Goal: Information Seeking & Learning: Learn about a topic

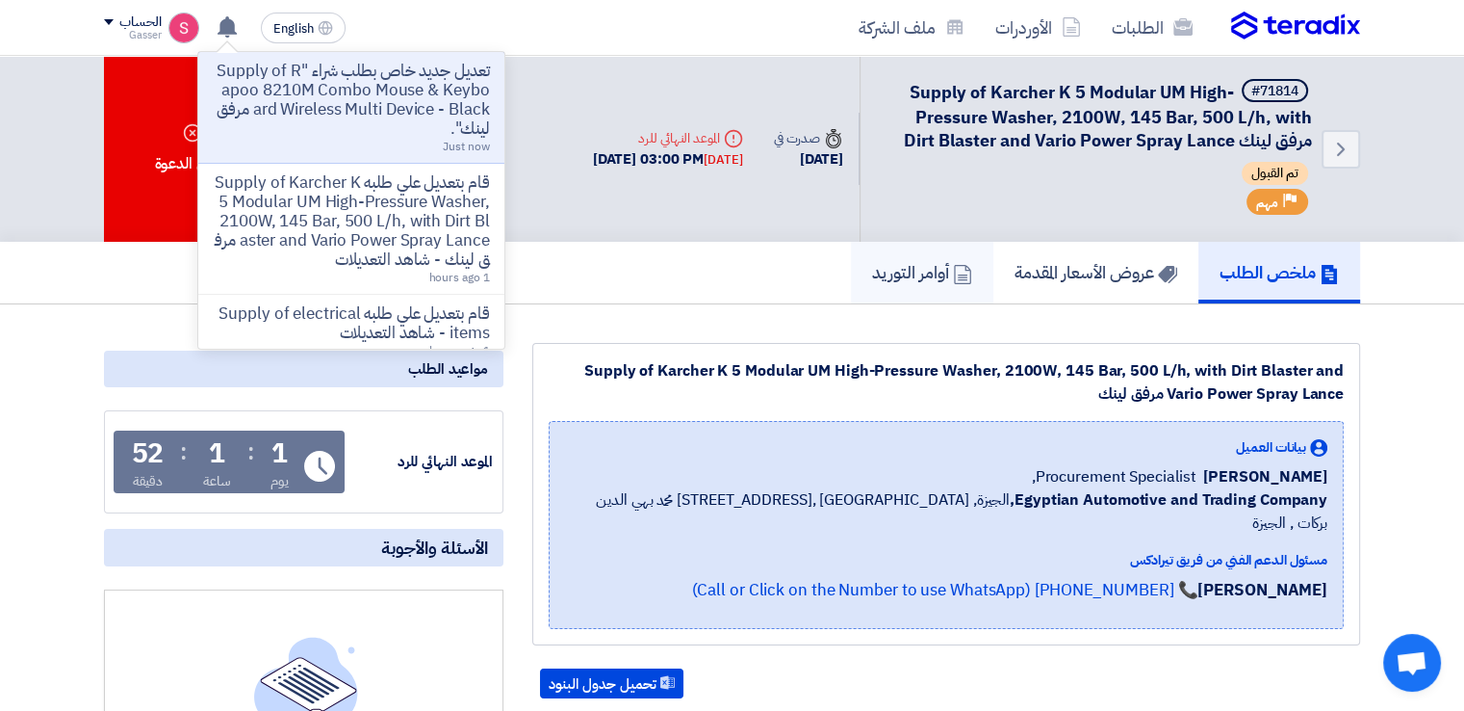
scroll to position [321, 0]
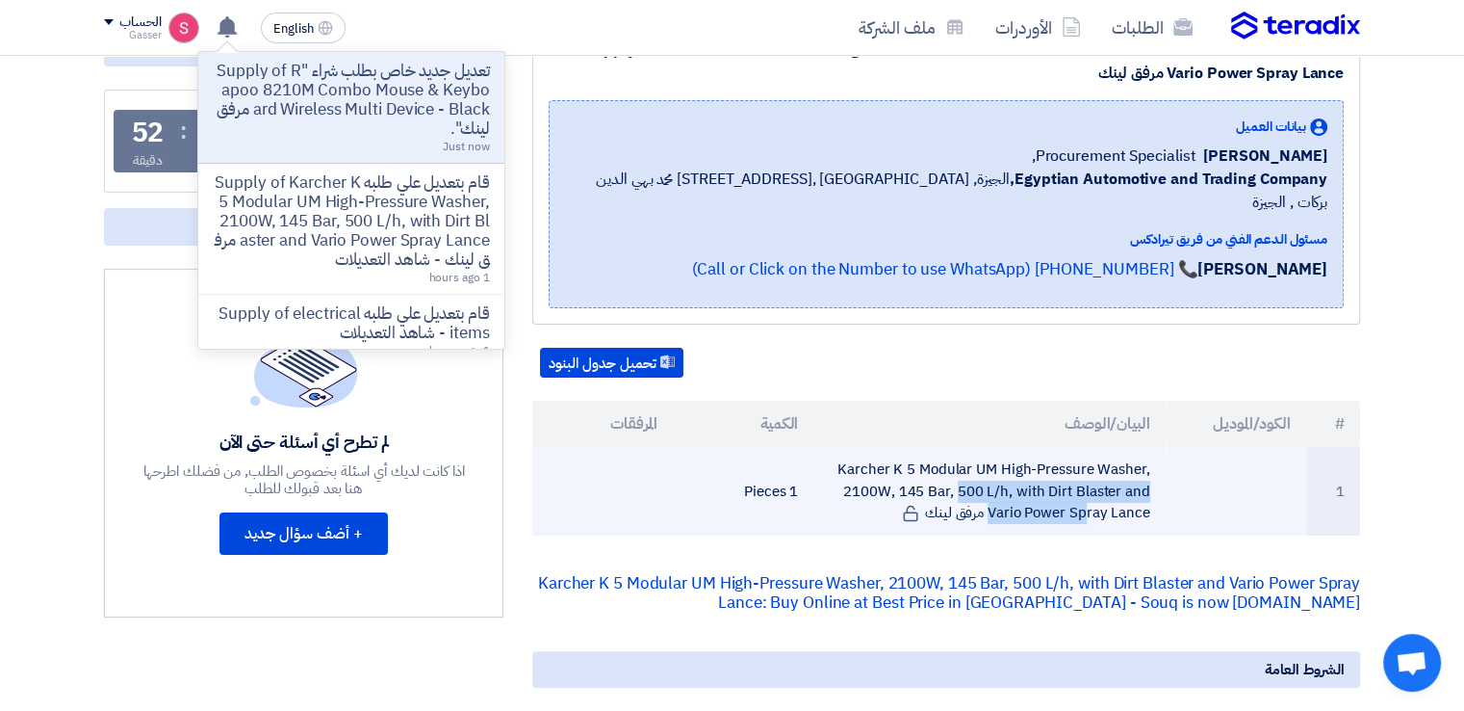
drag, startPoint x: 844, startPoint y: 448, endPoint x: 1132, endPoint y: 467, distance: 288.5
click at [1132, 467] on td "Karcher K 5 Modular UM High-Pressure Washer, 2100W, 145 Bar, 500 L/h, with Dirt…" at bounding box center [989, 491] width 351 height 89
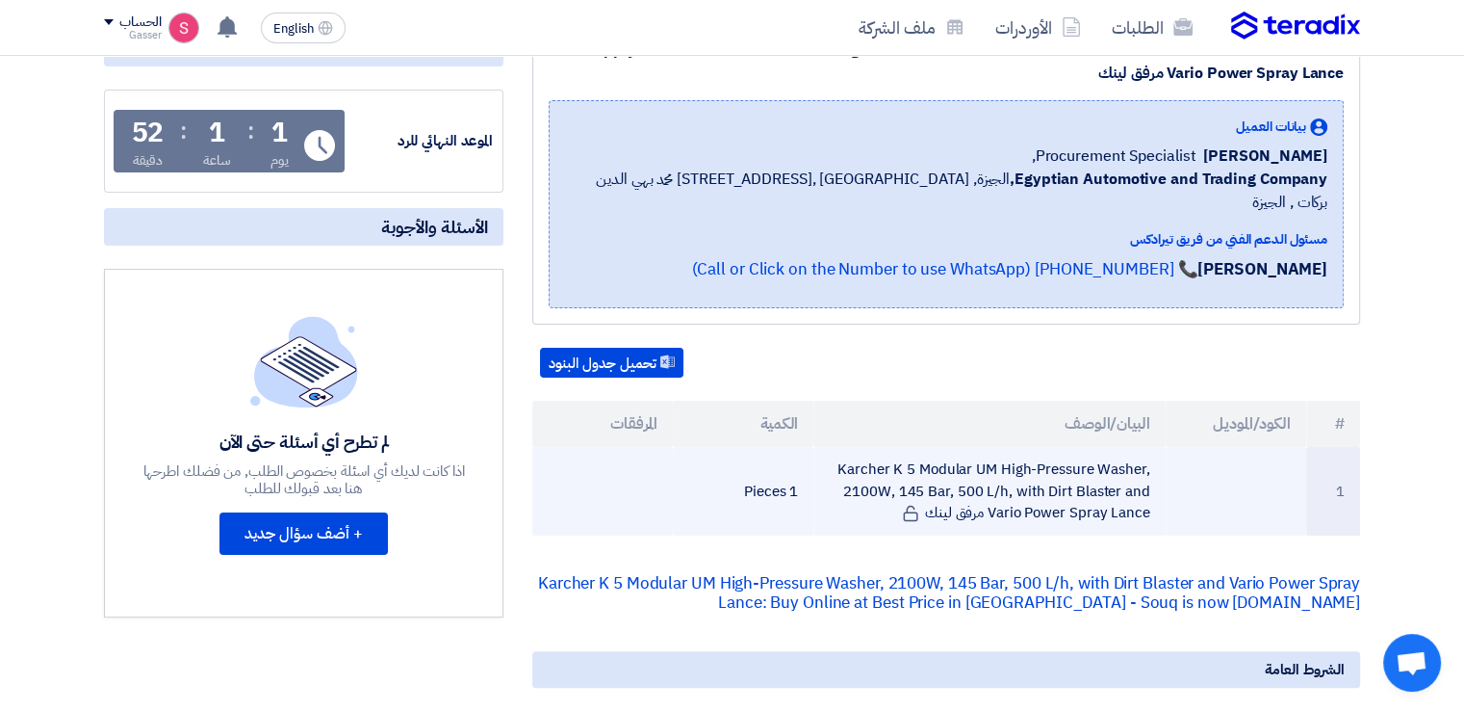
click at [1105, 447] on td "Karcher K 5 Modular UM High-Pressure Washer, 2100W, 145 Bar, 500 L/h, with Dirt…" at bounding box center [989, 491] width 351 height 89
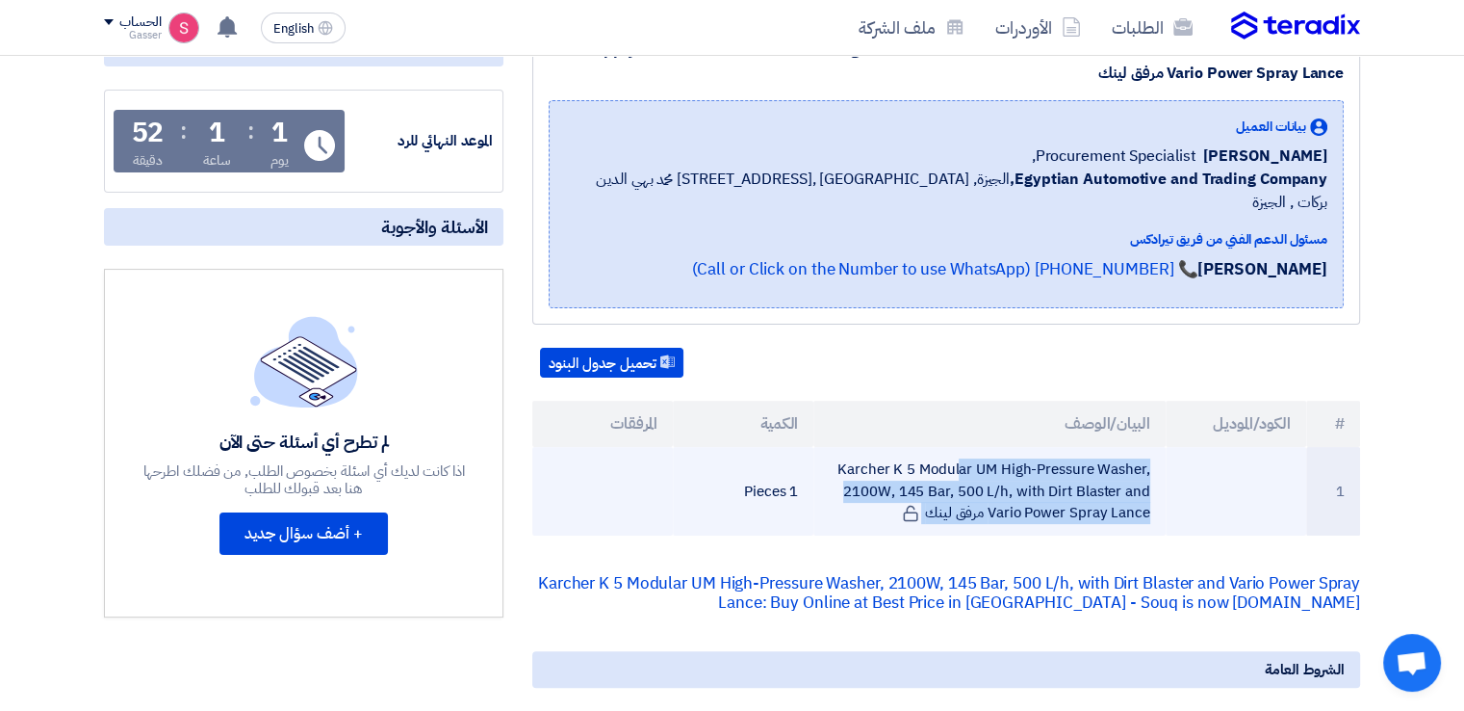
drag, startPoint x: 1105, startPoint y: 444, endPoint x: 1105, endPoint y: 458, distance: 14.4
click at [1105, 458] on td "Karcher K 5 Modular UM High-Pressure Washer, 2100W, 145 Bar, 500 L/h, with Dirt…" at bounding box center [989, 491] width 351 height 89
copy tr "Karcher K 5 Modular UM High-Pressure Washer, 2100W, 145 Bar, 500 L/h, with Dirt…"
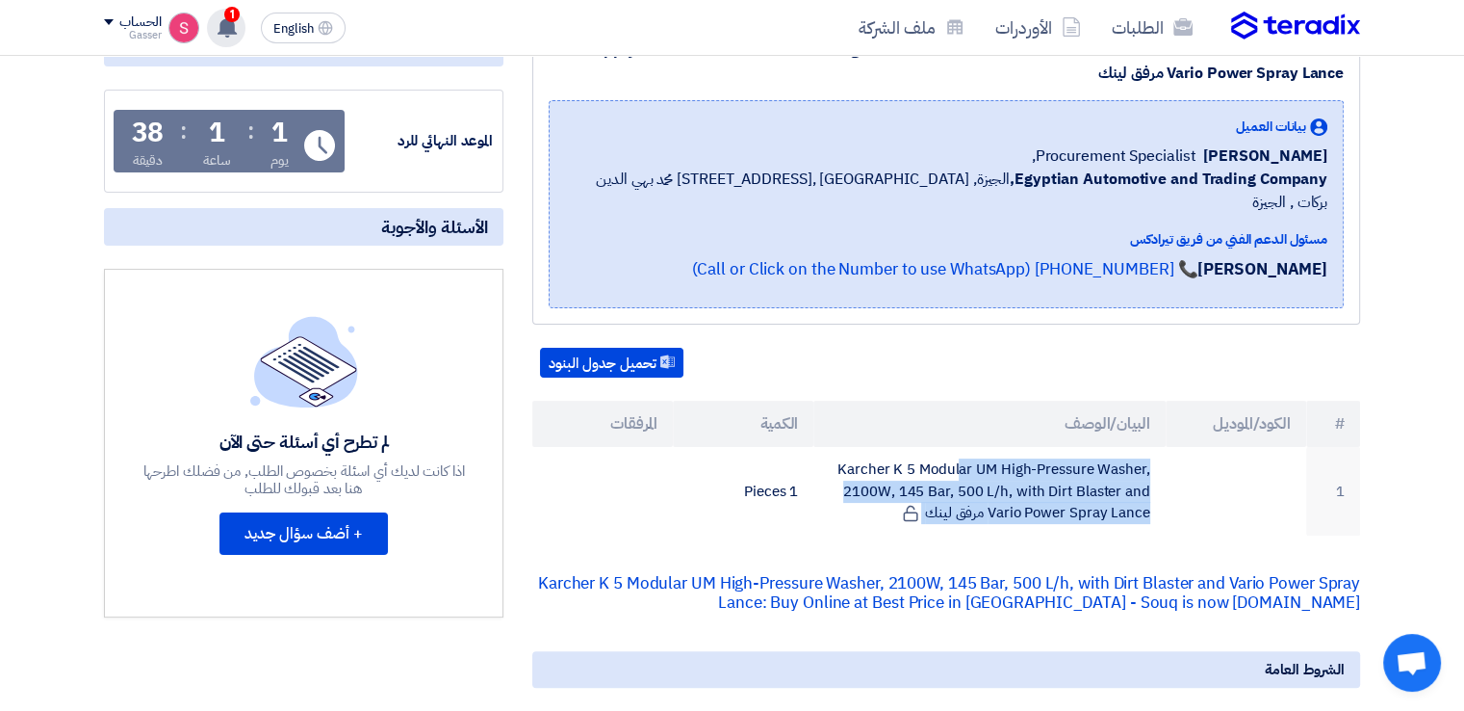
click at [220, 30] on use at bounding box center [227, 26] width 19 height 21
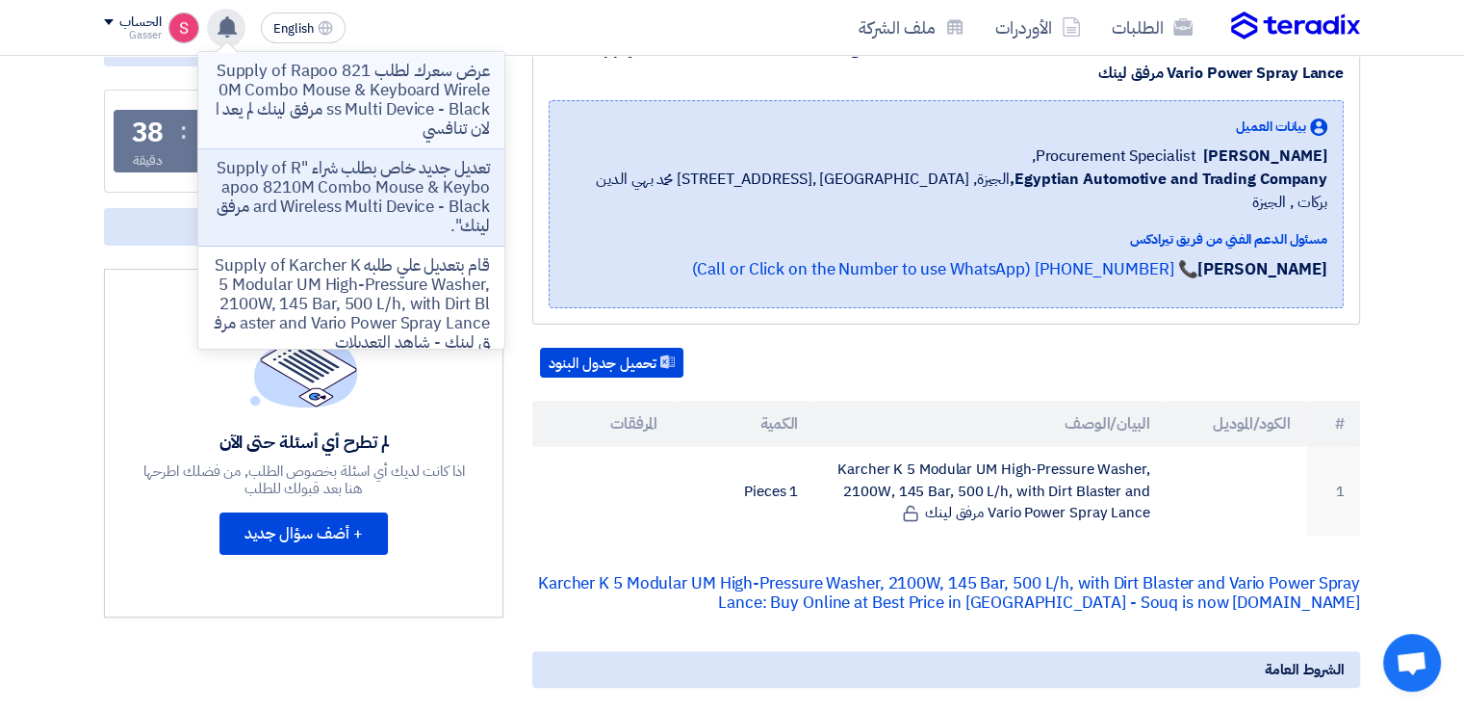
click at [367, 91] on p "عرض سعرك لطلب Supply of Rapoo 8210M Combo Mouse & Keyboard Wireless Multi Devic…" at bounding box center [351, 100] width 275 height 77
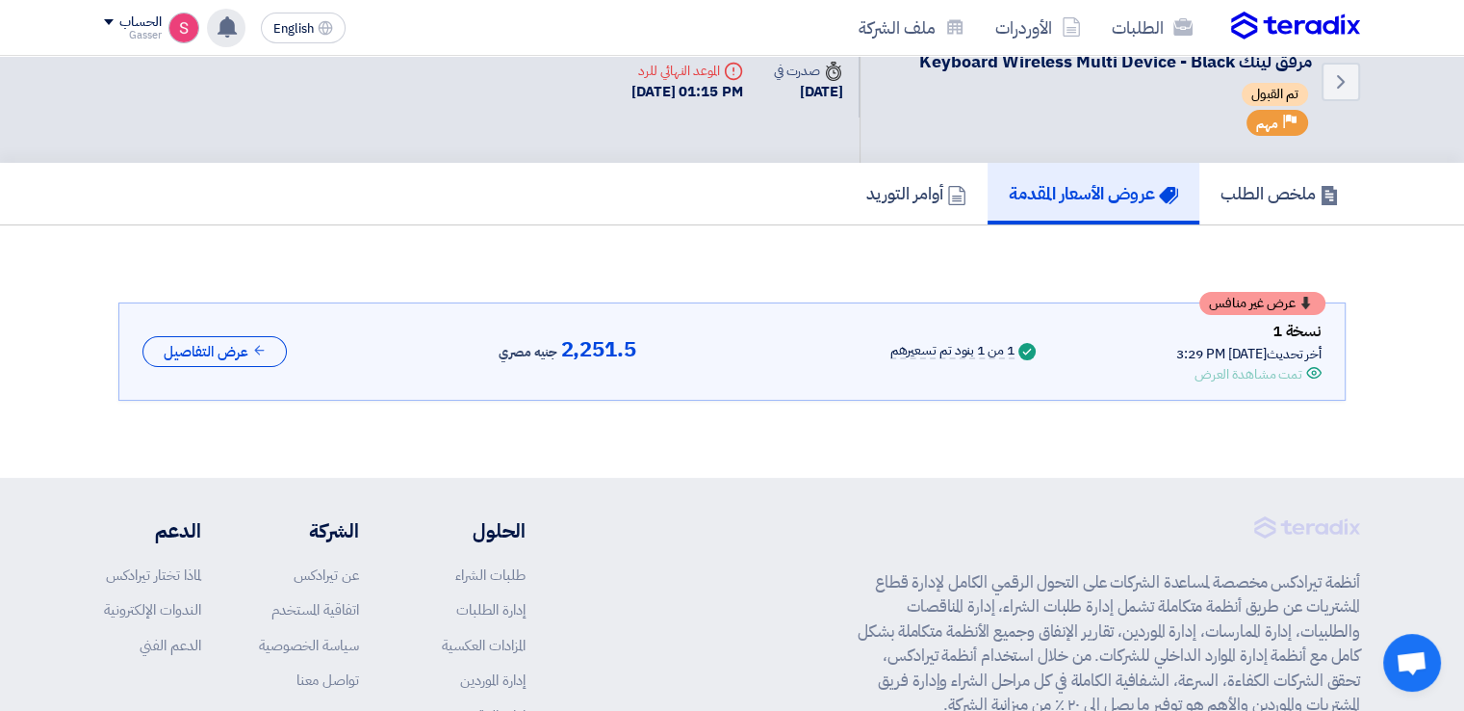
scroll to position [49, 0]
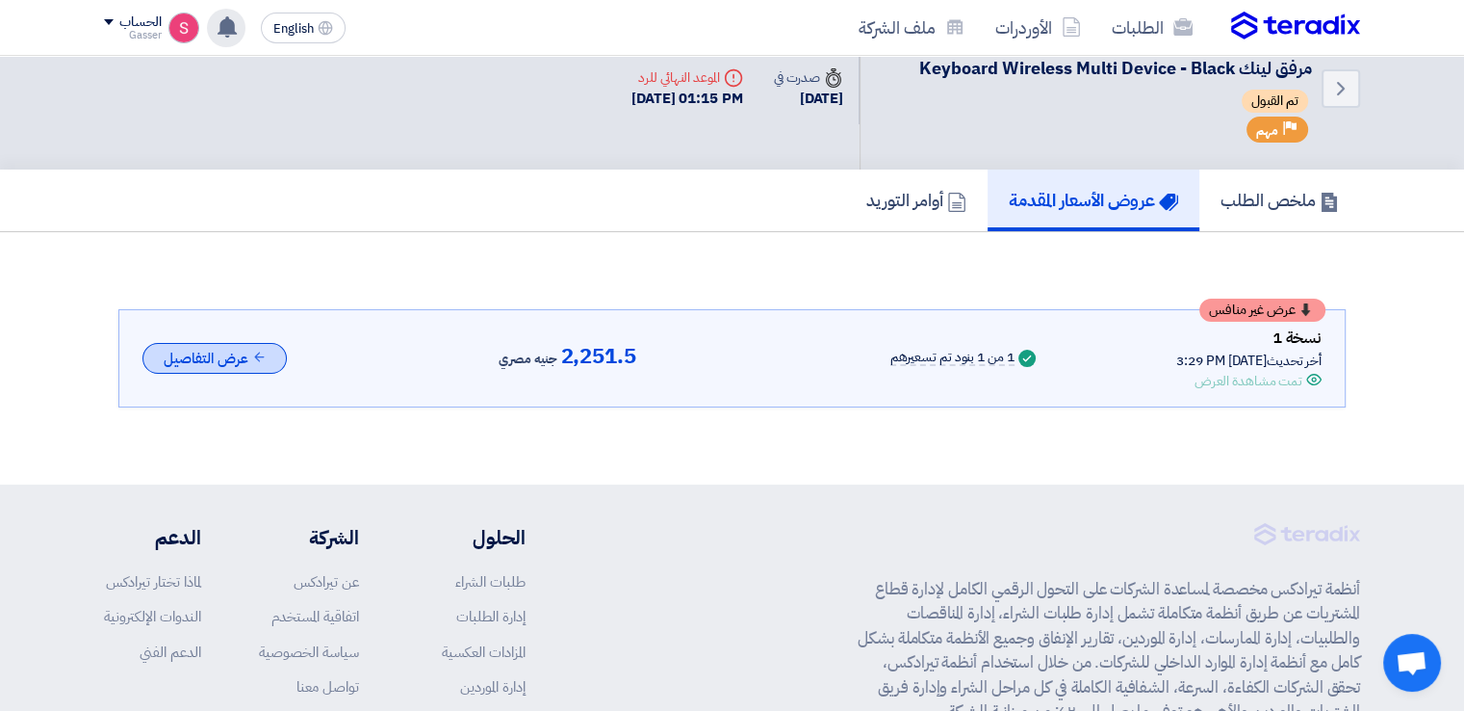
click at [227, 359] on button "عرض التفاصيل" at bounding box center [214, 359] width 144 height 32
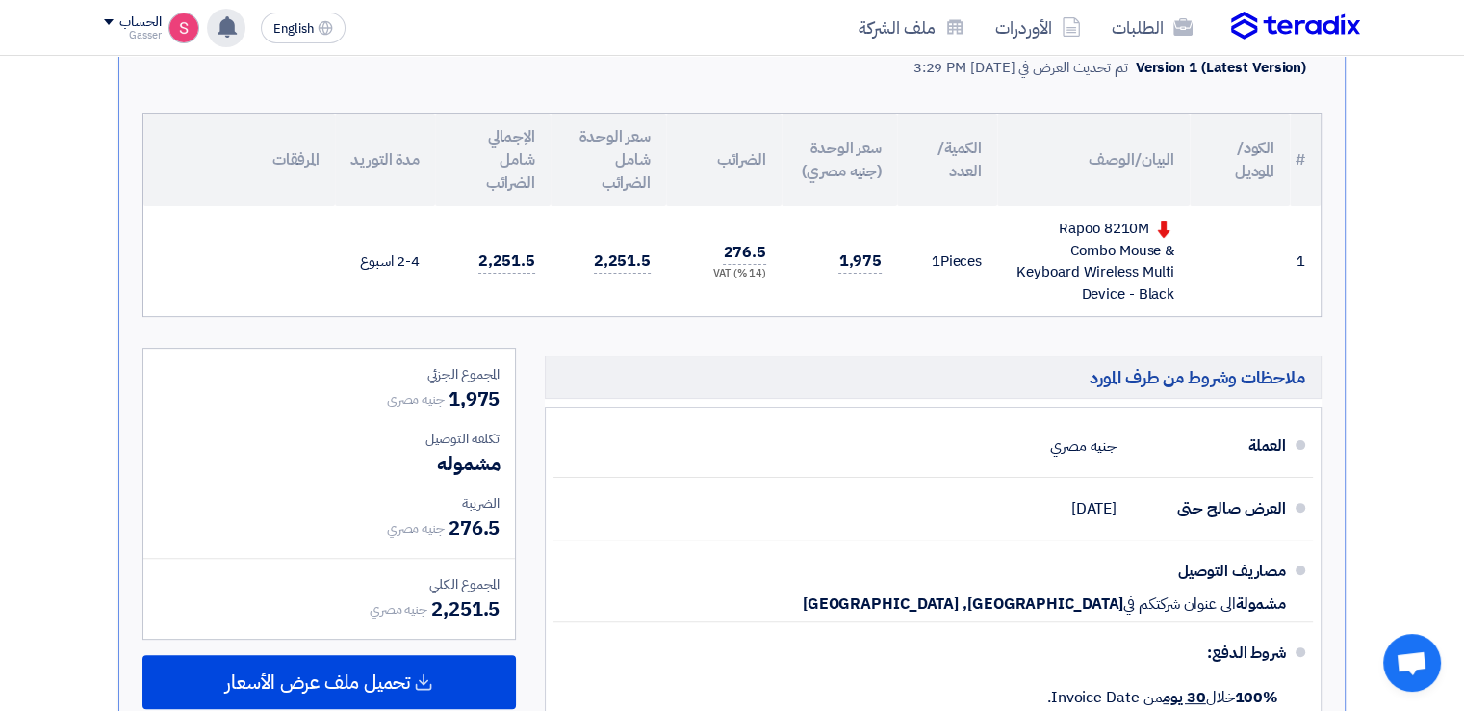
scroll to position [0, 0]
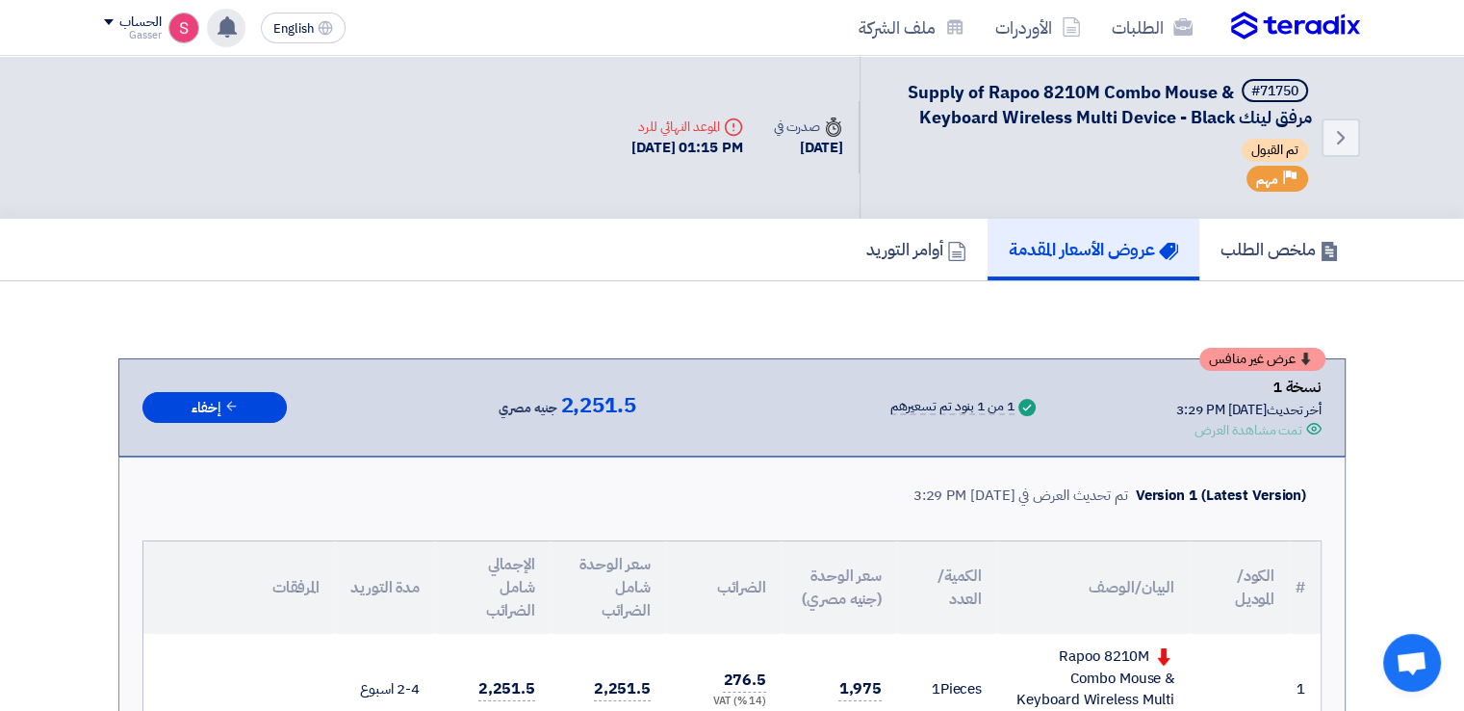
click at [231, 30] on use at bounding box center [227, 26] width 19 height 21
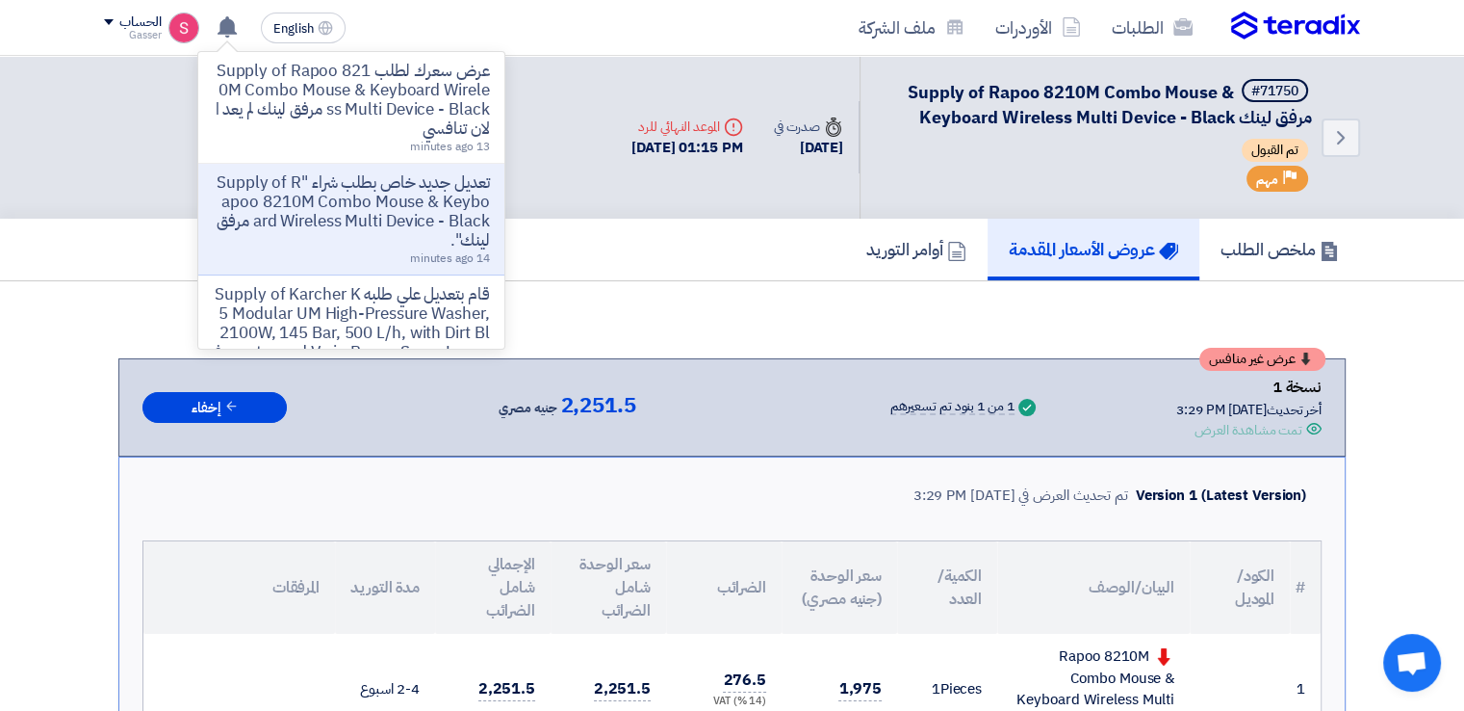
click at [374, 213] on p "تعديل جديد خاص بطلب شراء "Supply of Rapoo 8210M Combo Mouse & Keyboard Wireless…" at bounding box center [351, 211] width 275 height 77
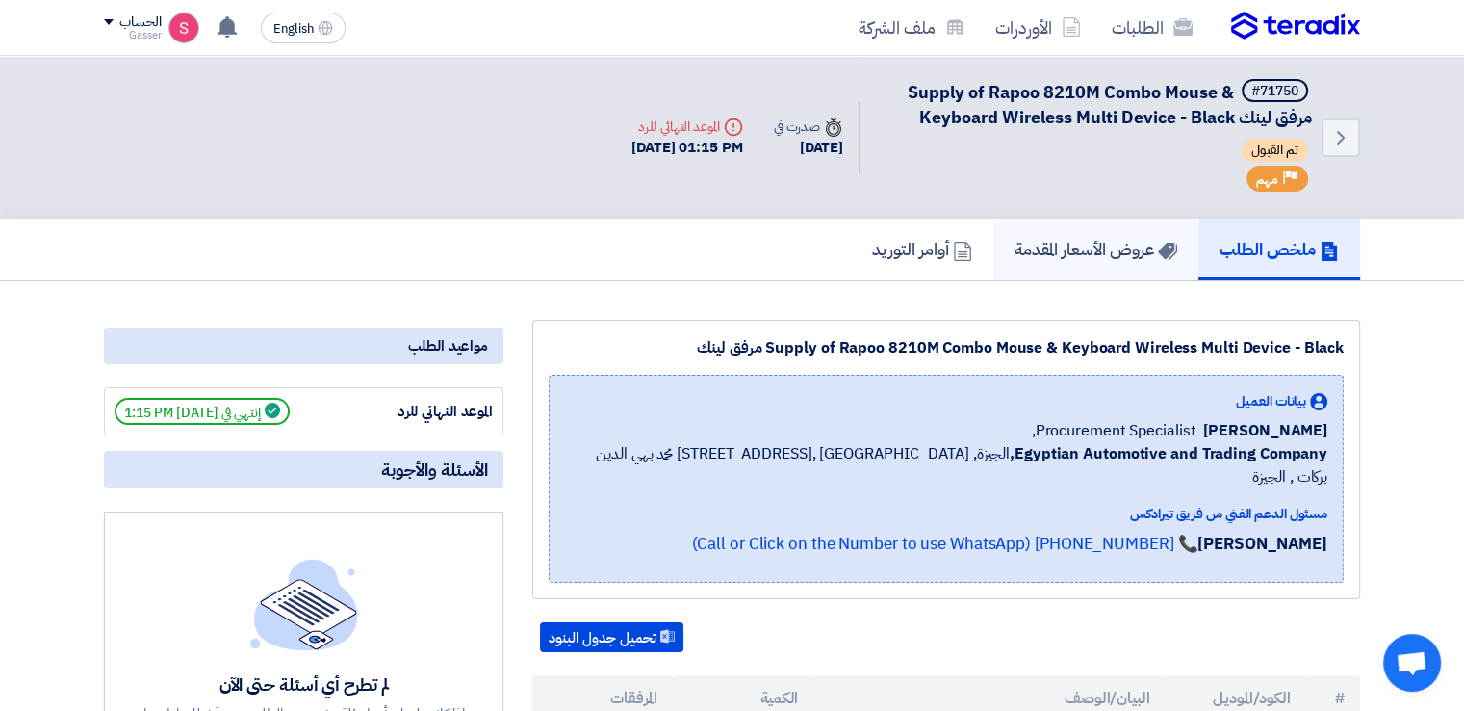
click at [1070, 222] on link "عروض الأسعار المقدمة" at bounding box center [1096, 250] width 205 height 62
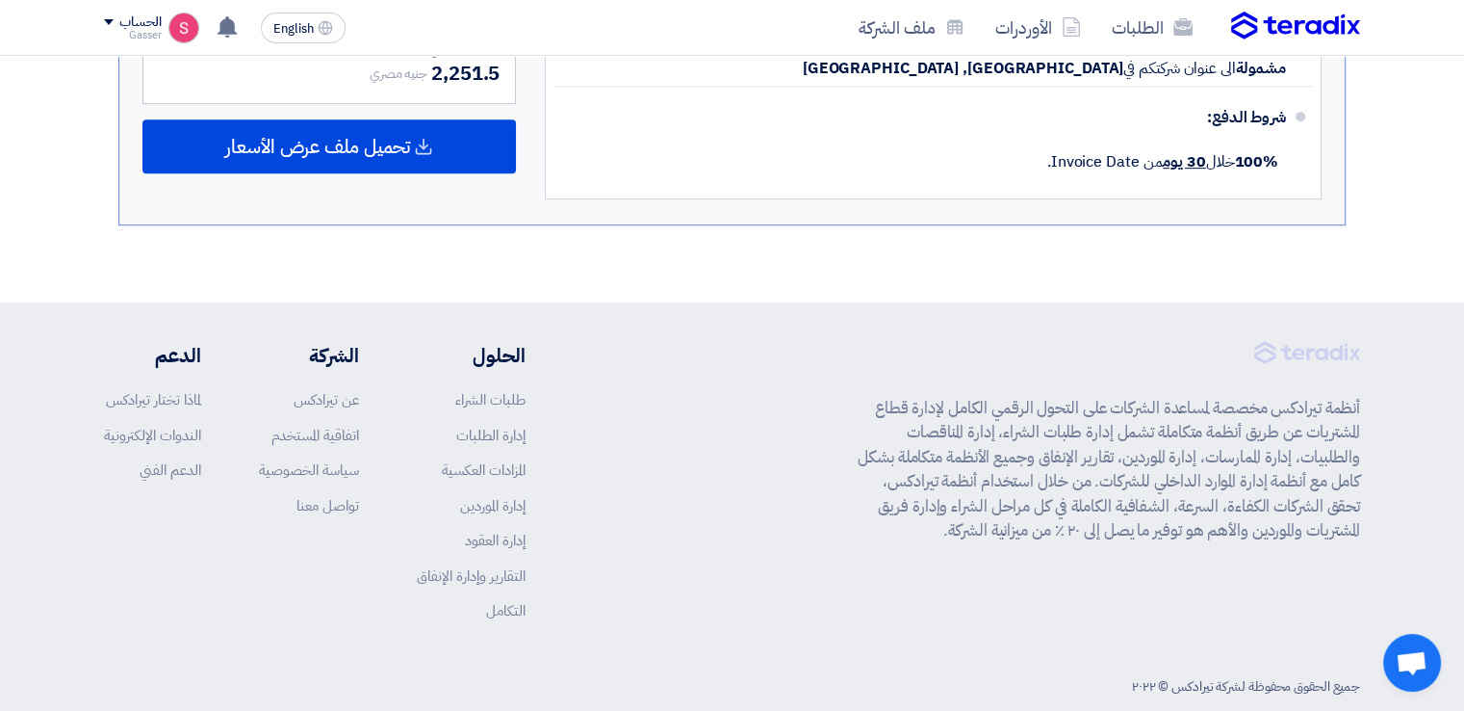
scroll to position [992, 0]
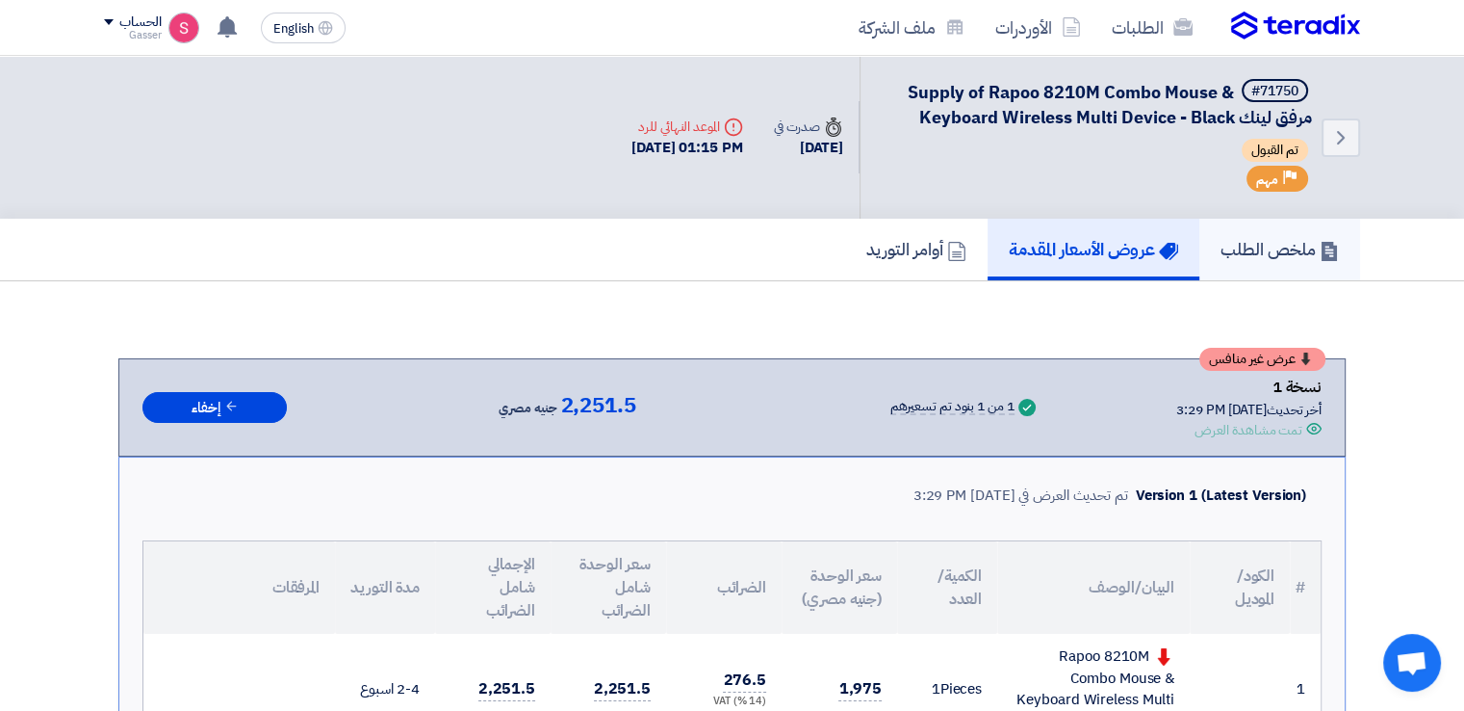
click at [1236, 263] on link "ملخص الطلب" at bounding box center [1280, 250] width 161 height 62
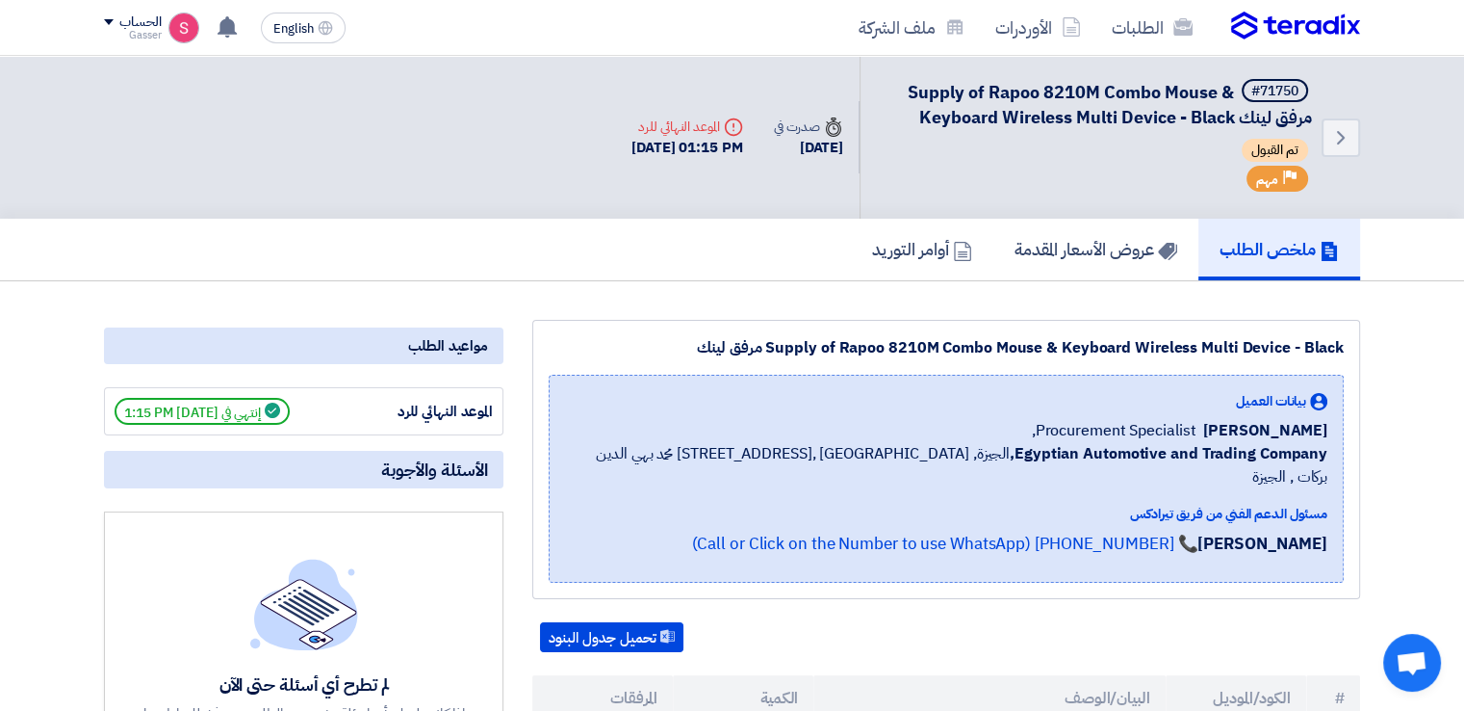
scroll to position [321, 0]
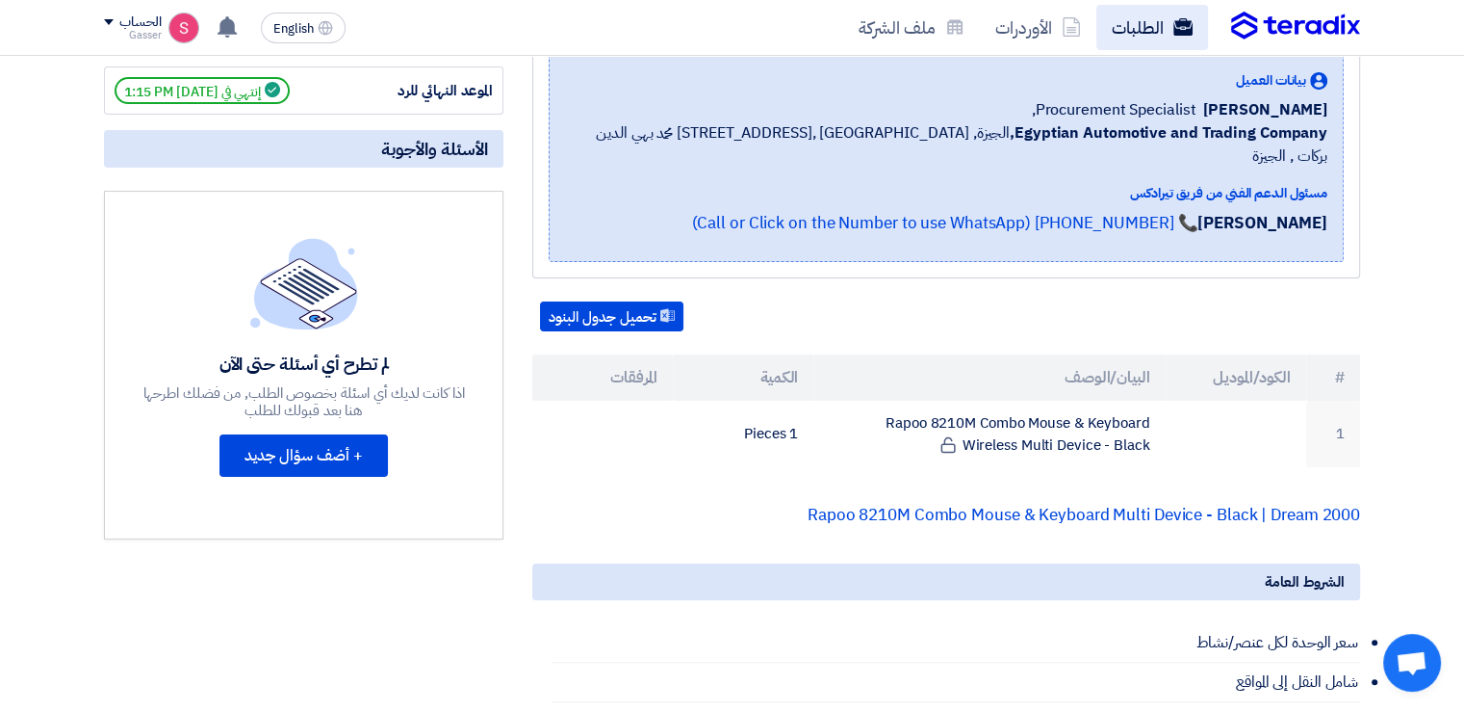
click at [1151, 9] on link "الطلبات" at bounding box center [1153, 27] width 112 height 45
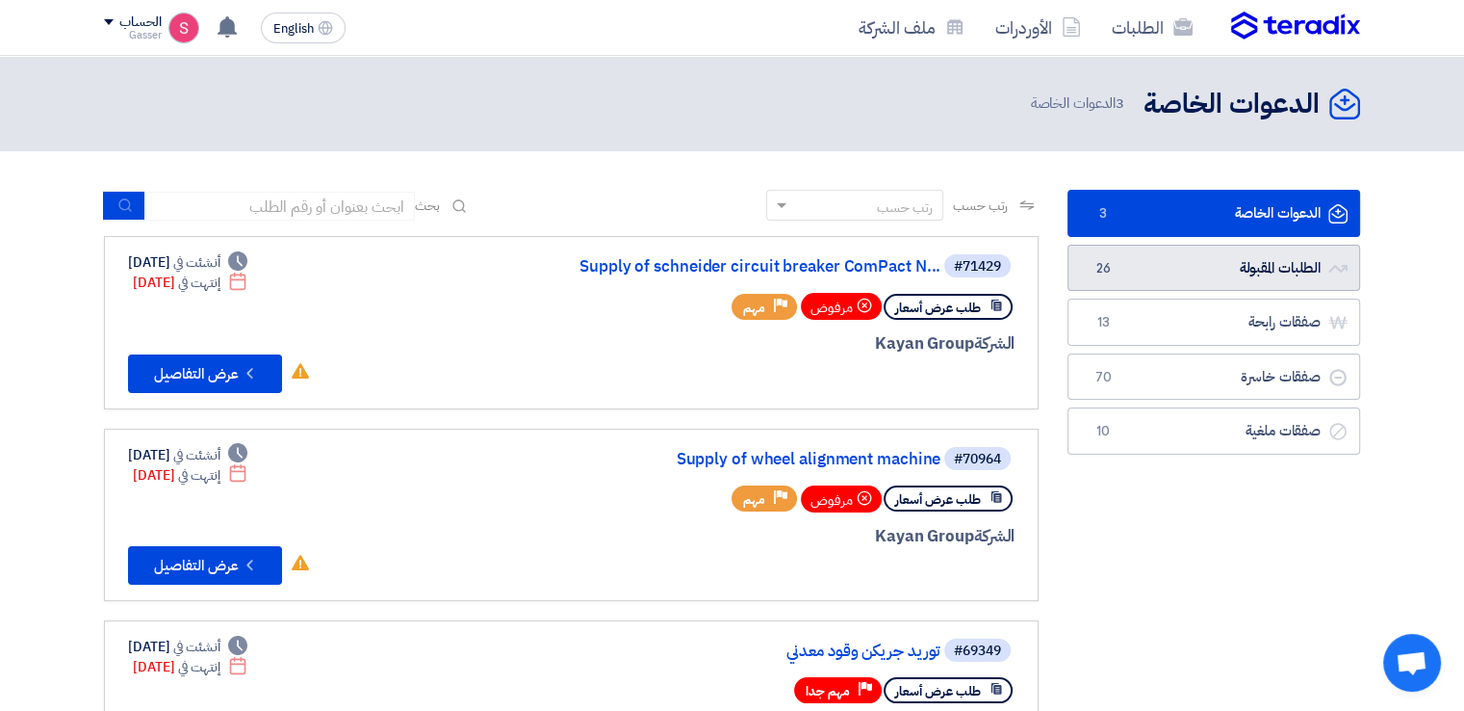
click at [1189, 271] on link "الطلبات المقبولة الطلبات المقبولة 26" at bounding box center [1214, 268] width 293 height 47
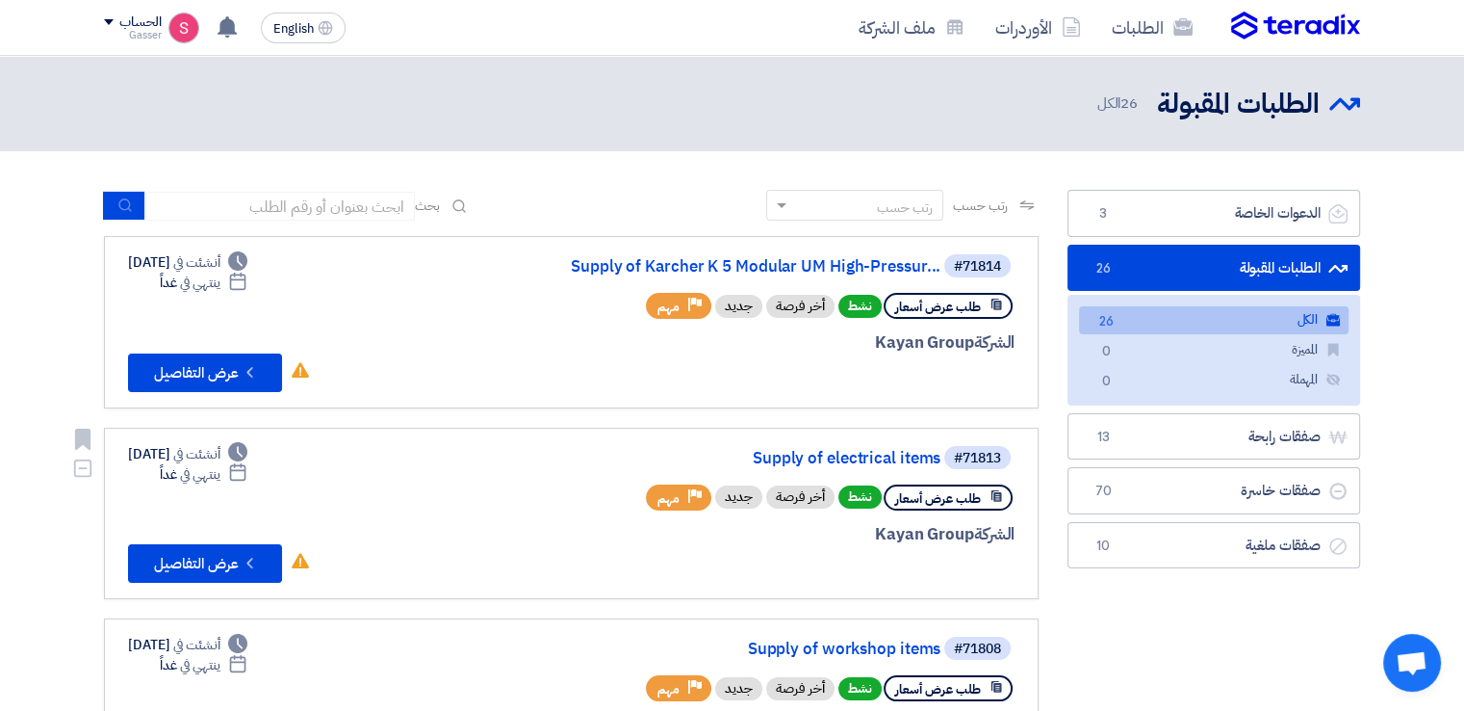
scroll to position [321, 0]
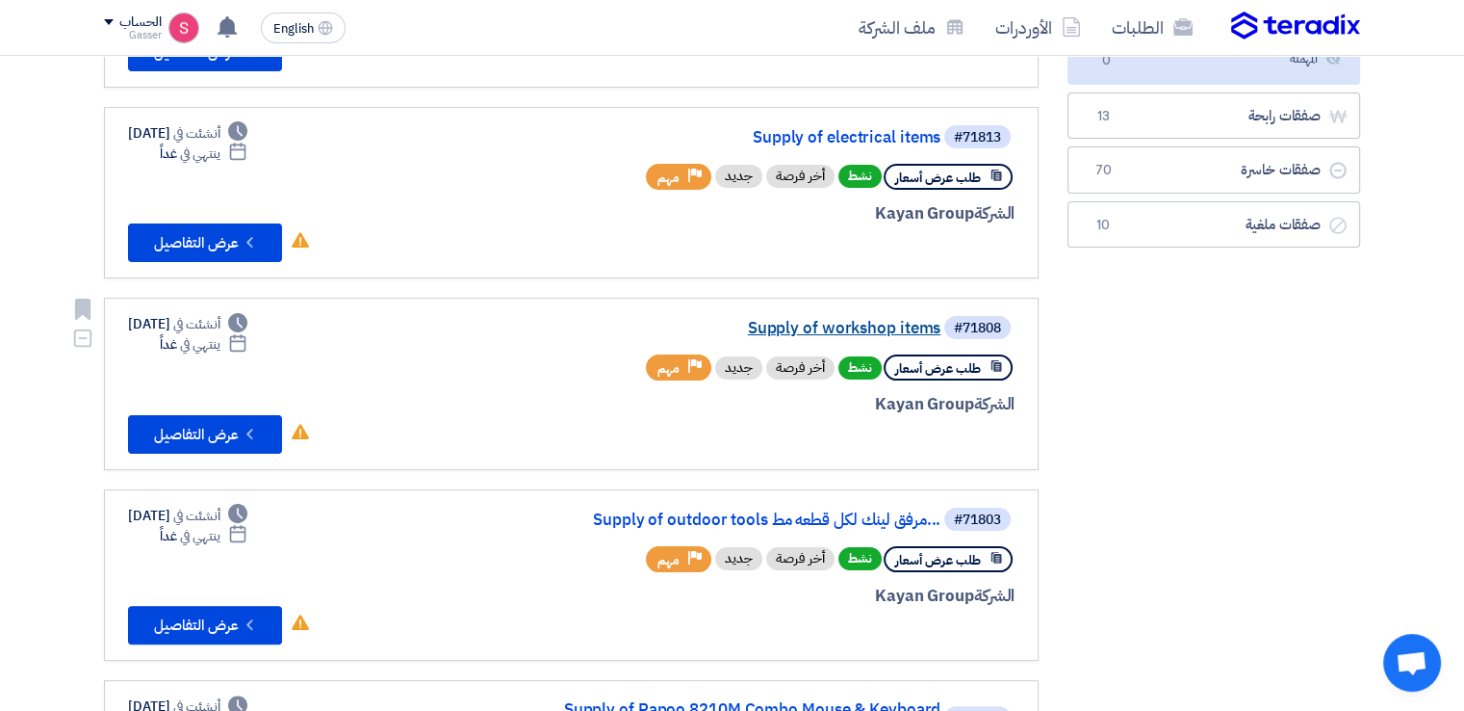
click at [871, 321] on link "Supply of workshop items" at bounding box center [748, 328] width 385 height 17
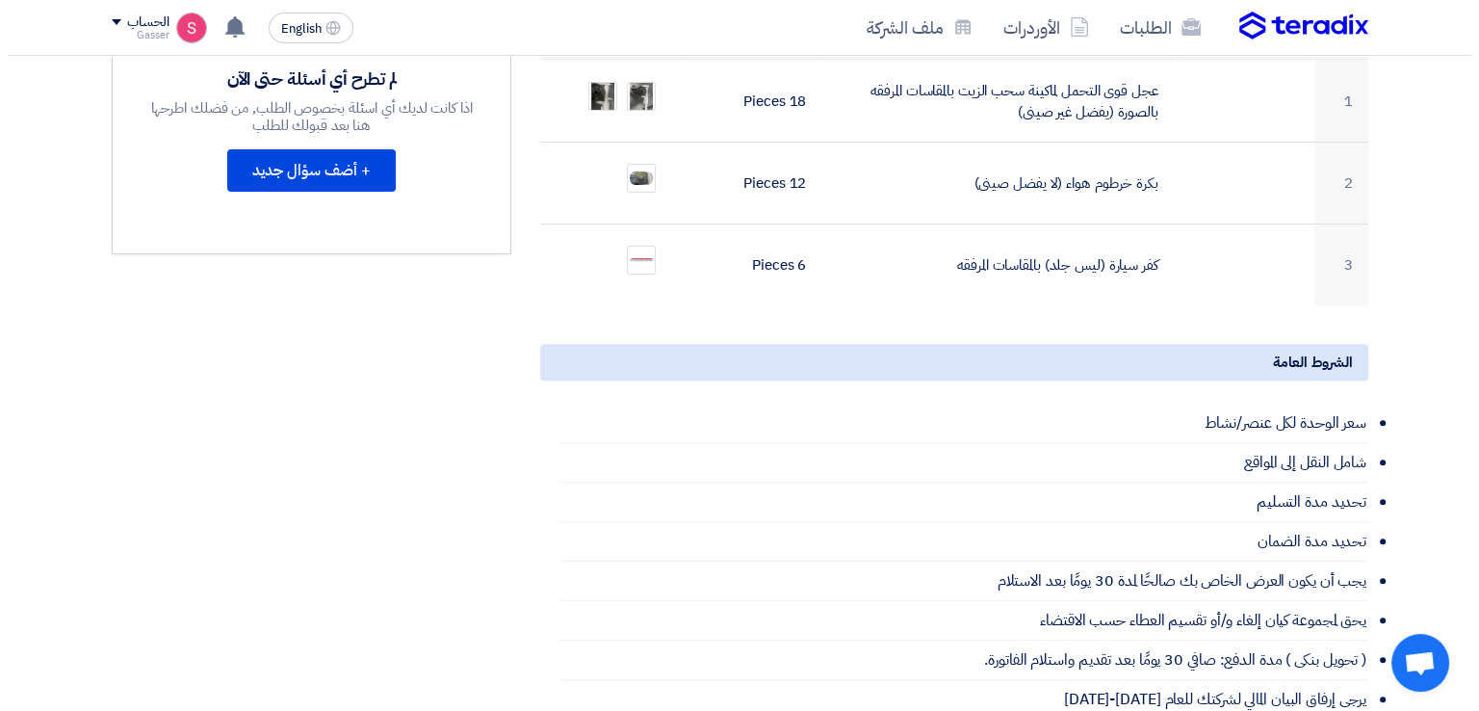
scroll to position [641, 0]
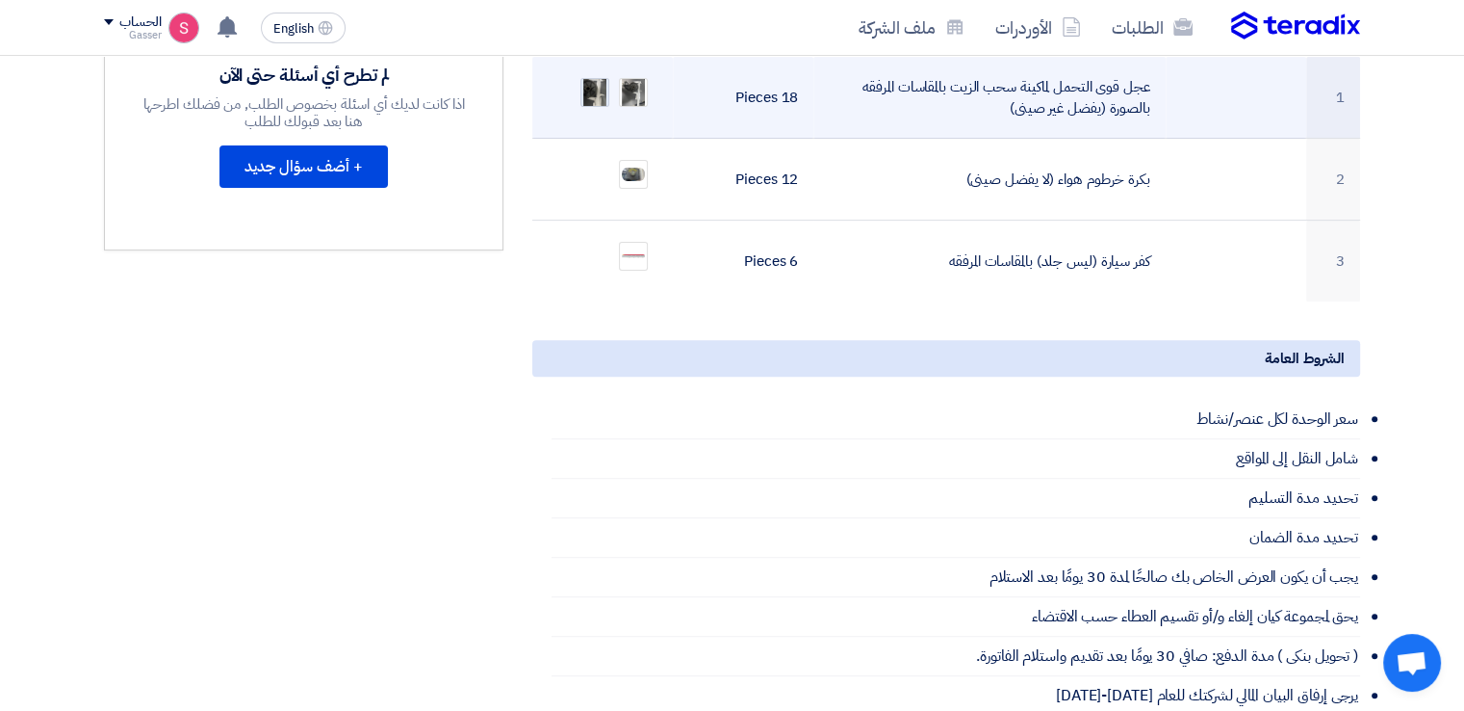
click at [602, 70] on img at bounding box center [595, 92] width 27 height 45
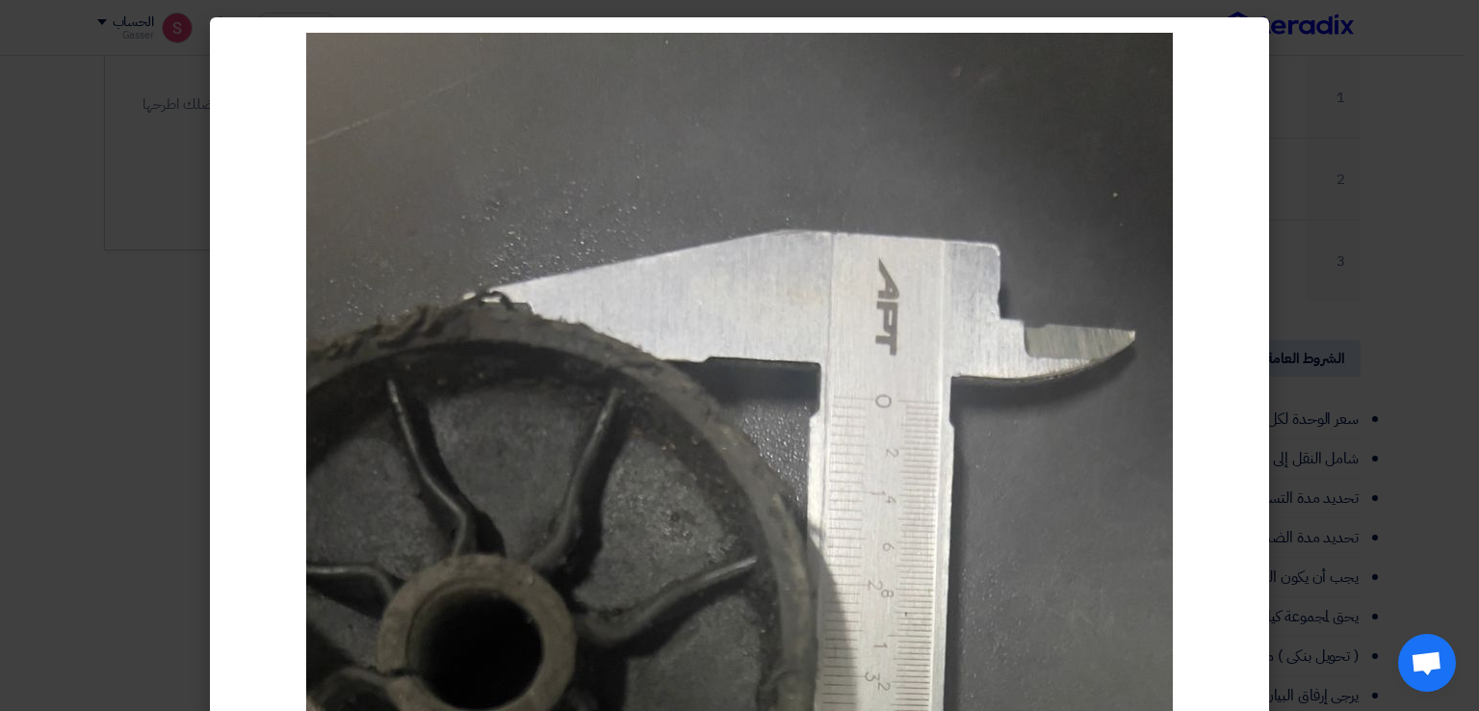
scroll to position [321, 0]
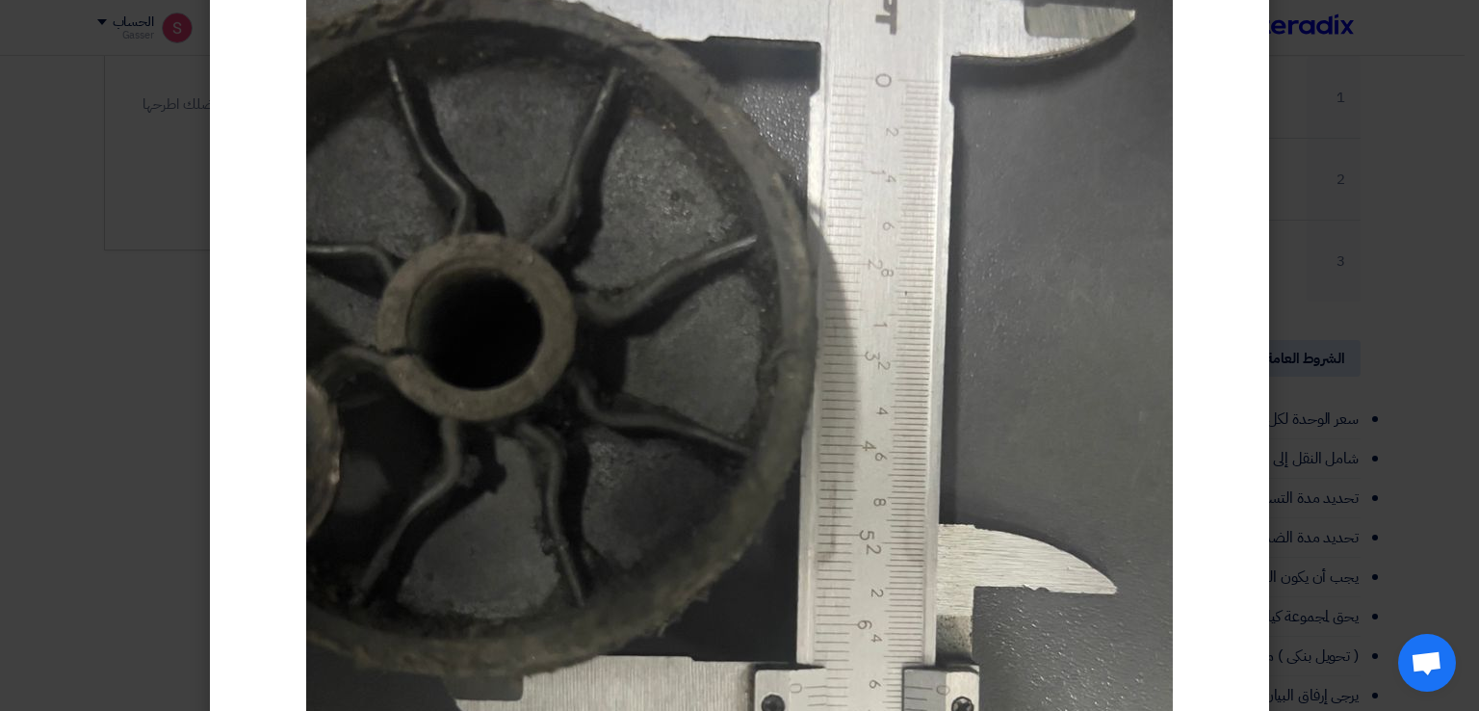
click at [1229, 139] on div at bounding box center [739, 482] width 1059 height 1571
click at [917, 147] on img at bounding box center [739, 482] width 867 height 1541
click at [851, 136] on img at bounding box center [739, 482] width 867 height 1541
click at [1282, 159] on modal-container at bounding box center [739, 355] width 1479 height 711
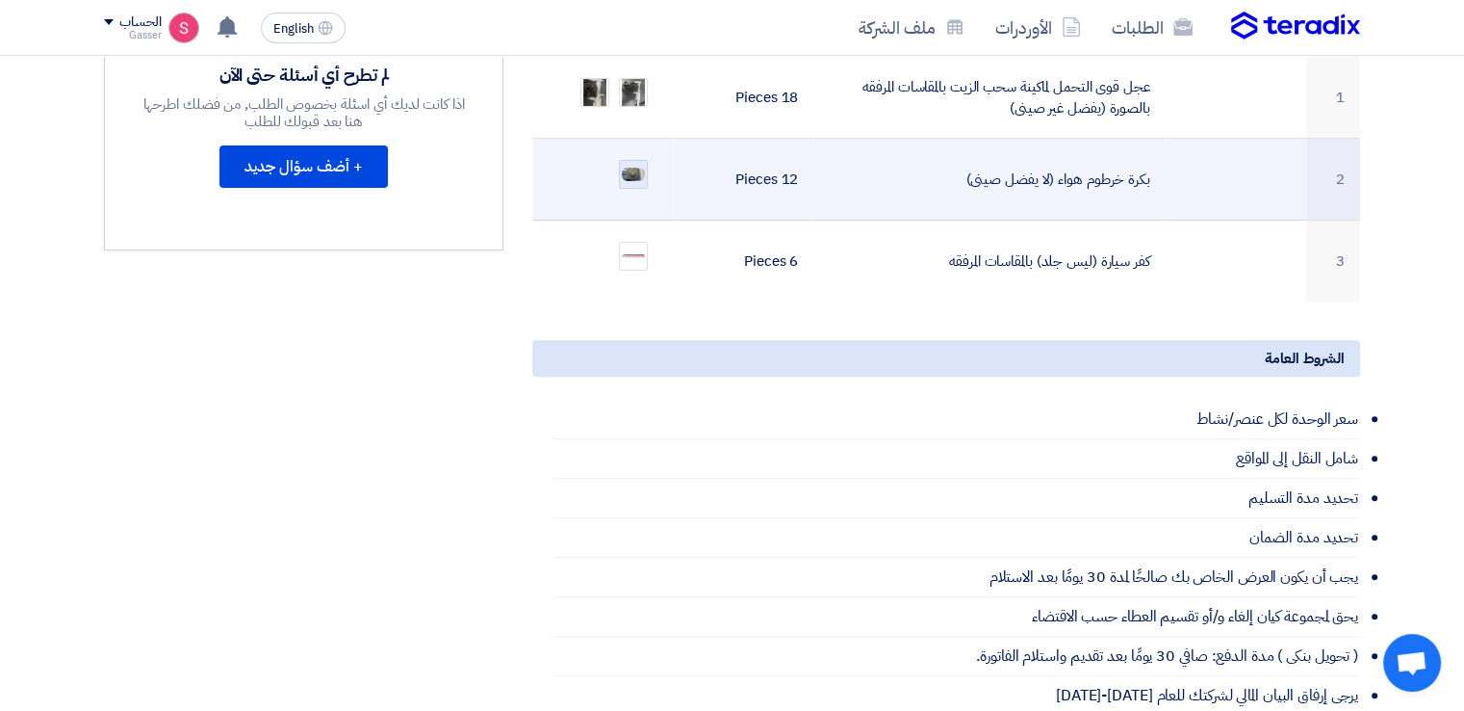
click at [625, 166] on img at bounding box center [633, 174] width 27 height 17
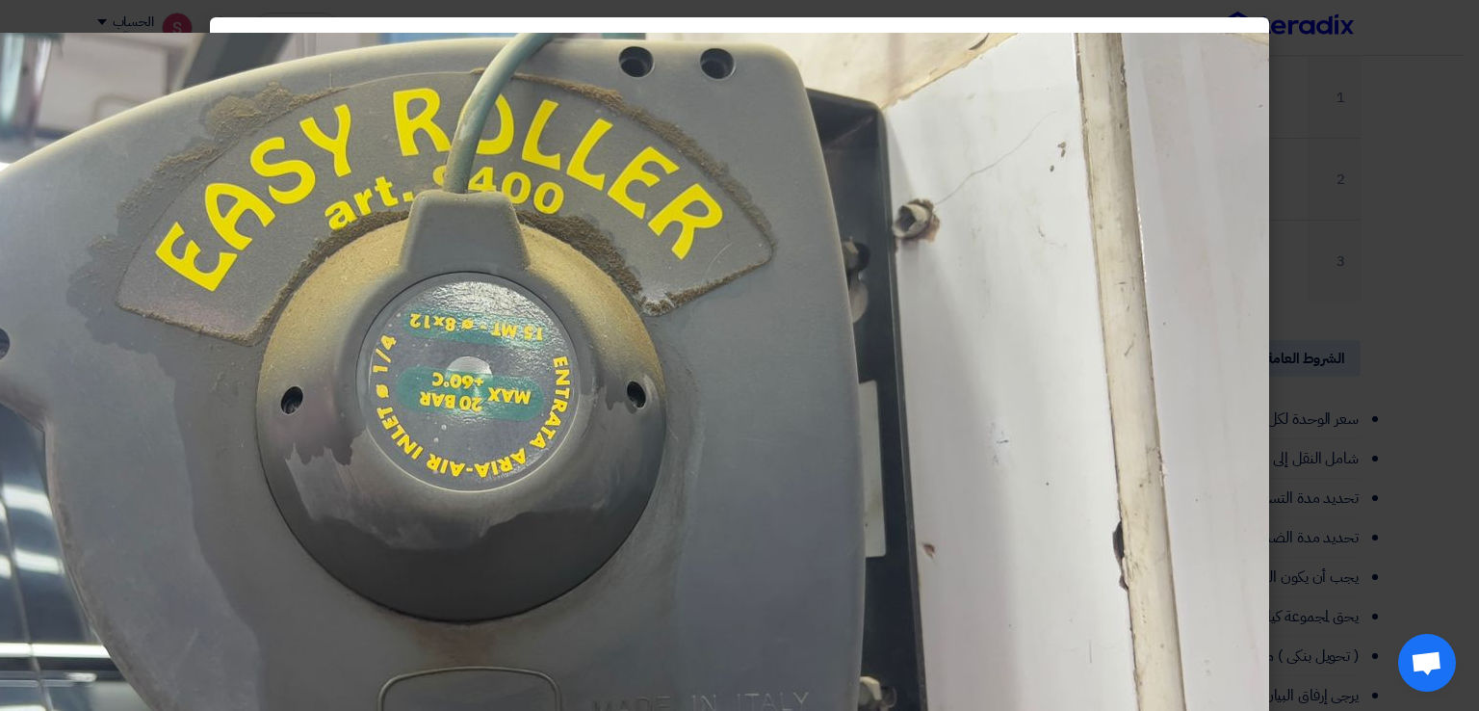
click at [1406, 112] on modal-container at bounding box center [739, 355] width 1479 height 711
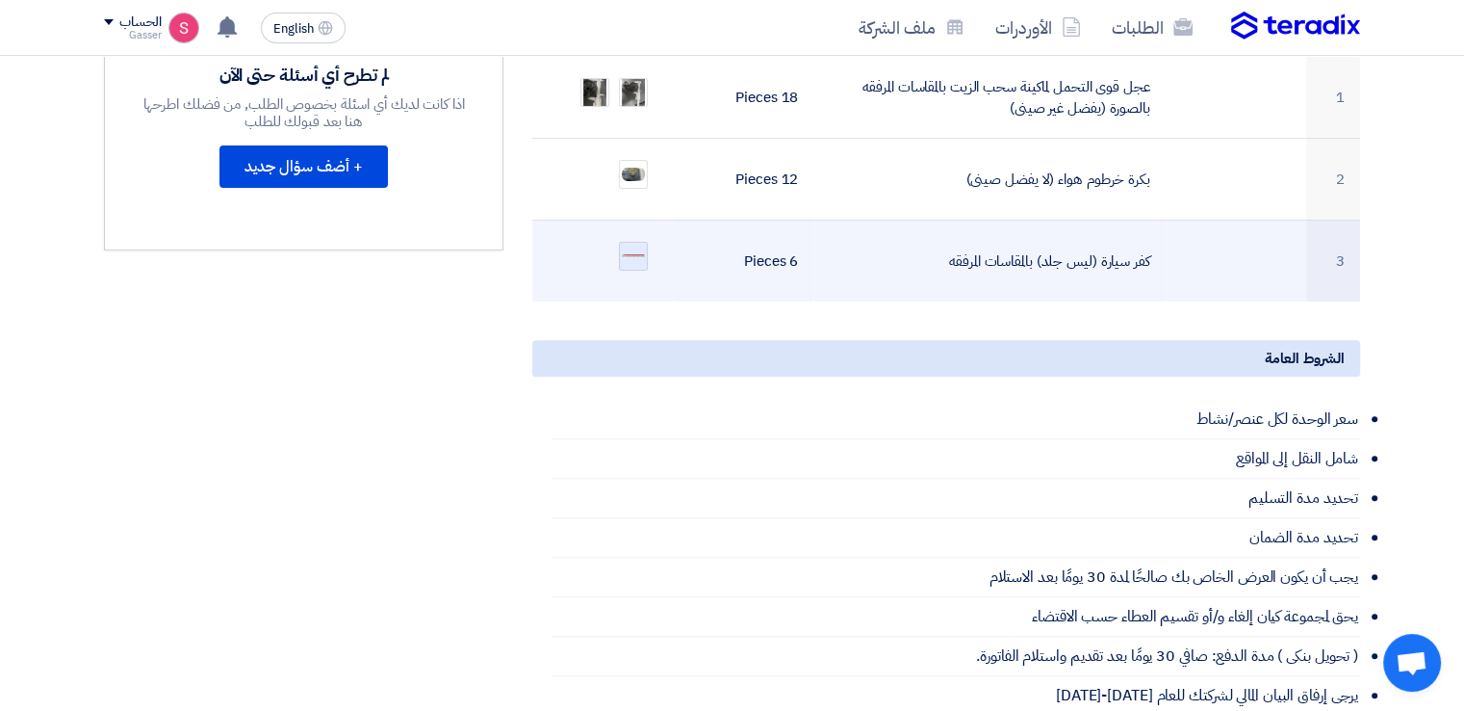
click at [636, 252] on img at bounding box center [633, 256] width 27 height 9
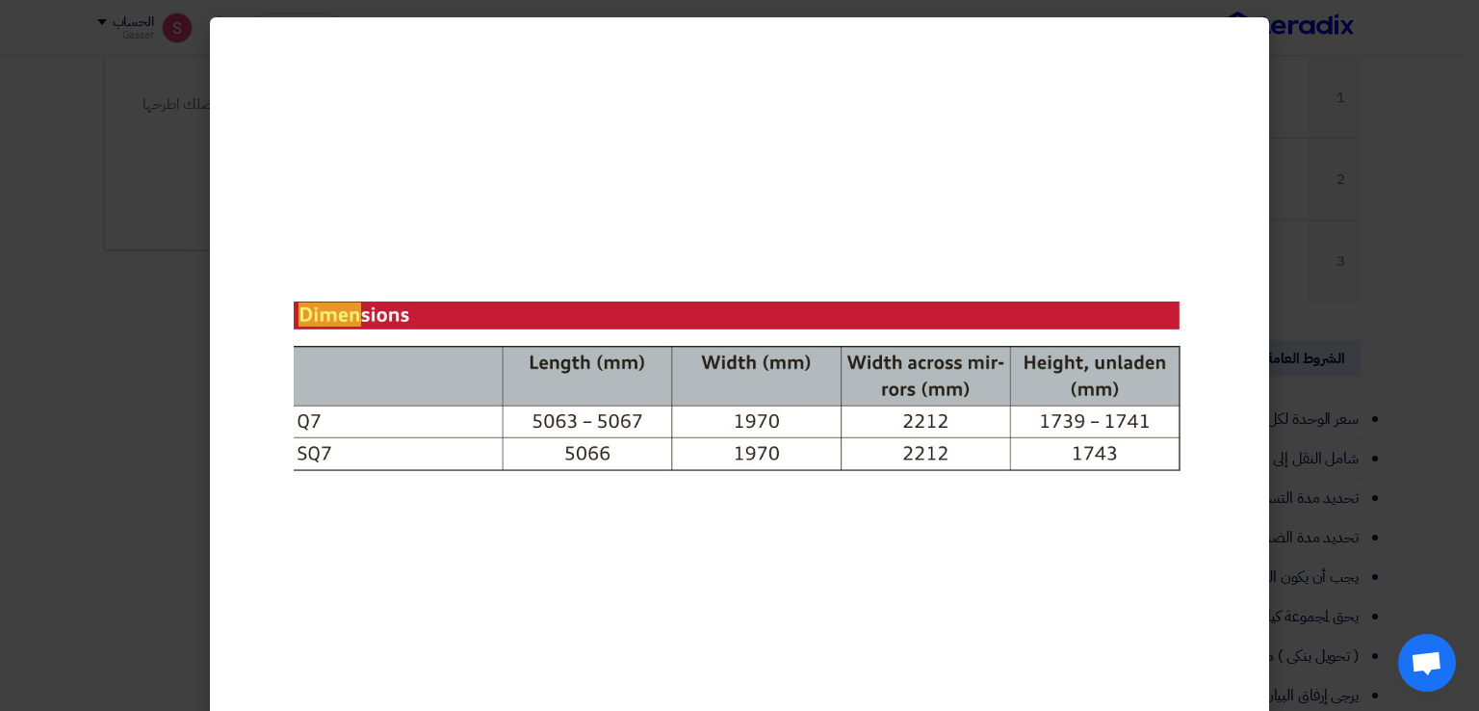
click at [1366, 186] on modal-container at bounding box center [739, 355] width 1479 height 711
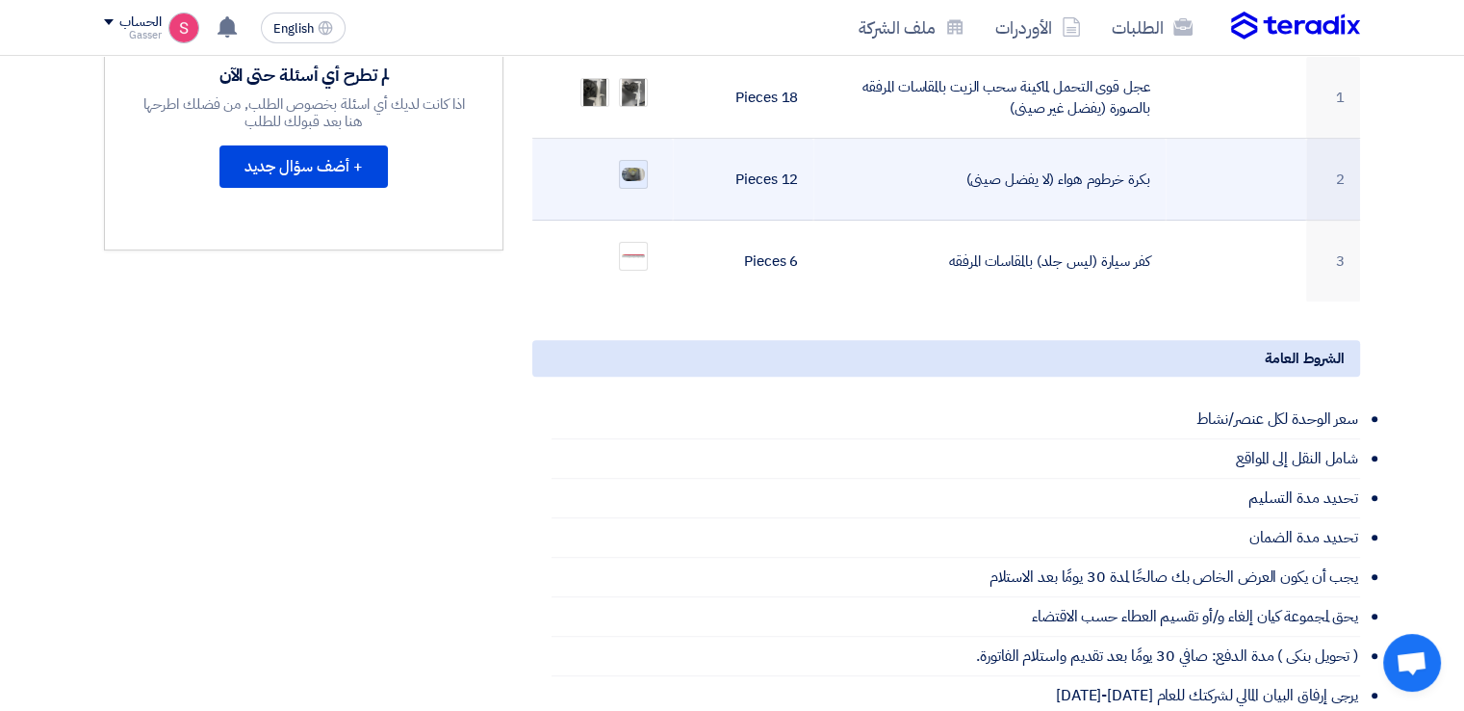
click at [639, 166] on img at bounding box center [633, 174] width 27 height 17
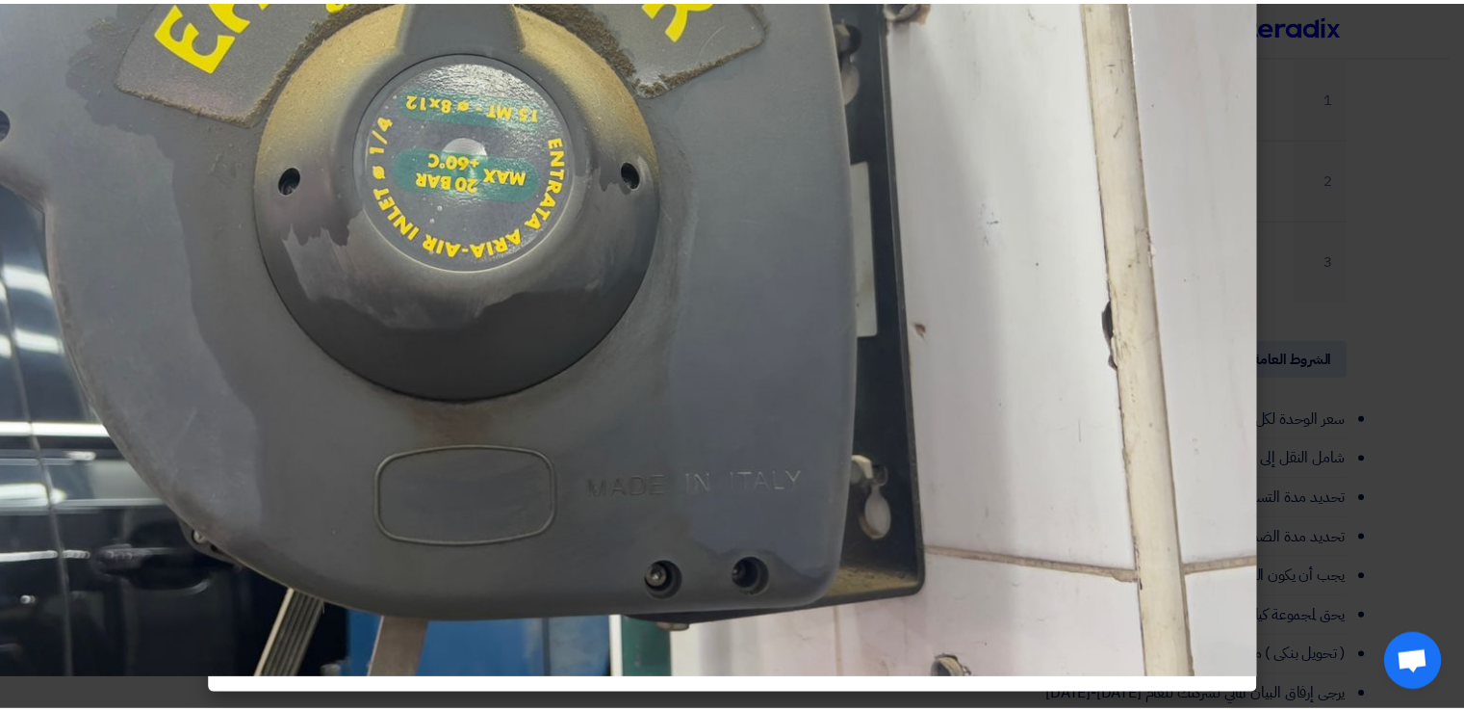
scroll to position [0, 0]
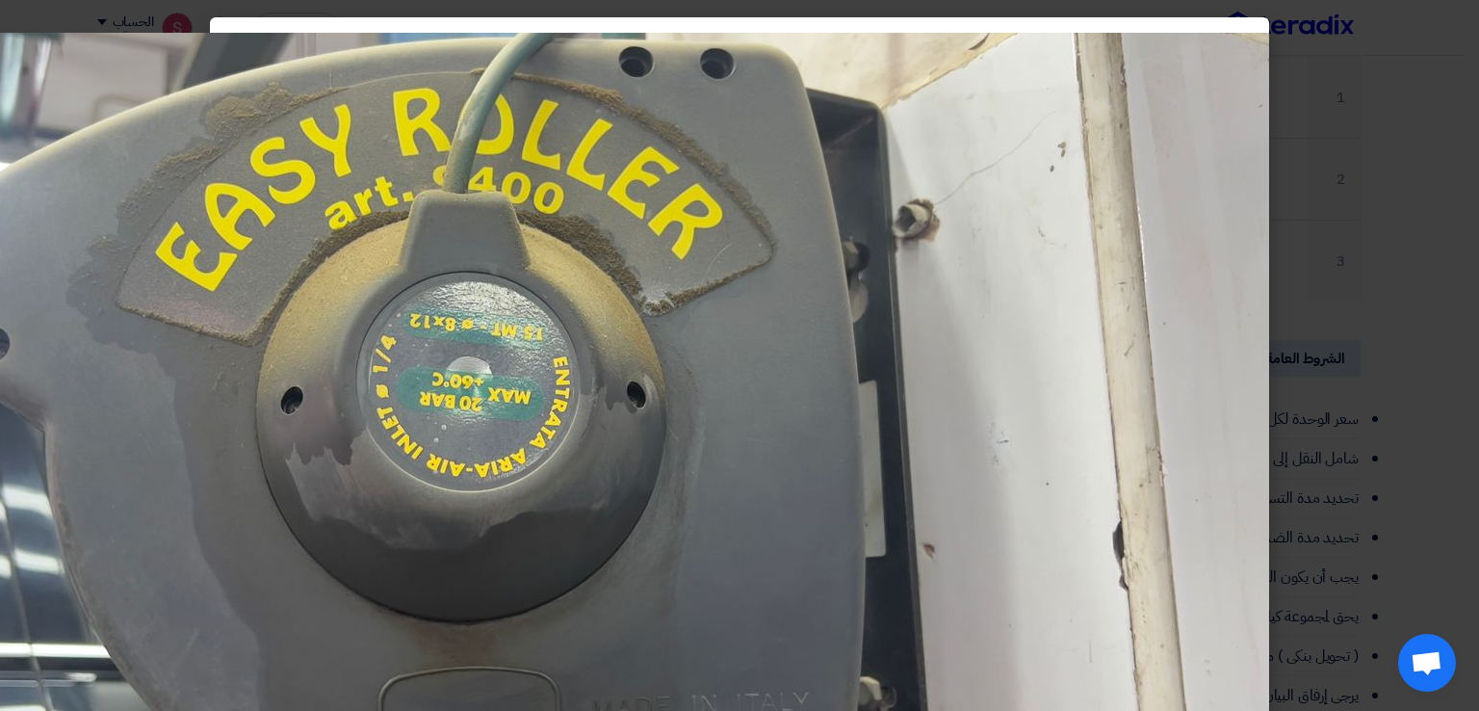
click at [1448, 237] on modal-container at bounding box center [739, 355] width 1479 height 711
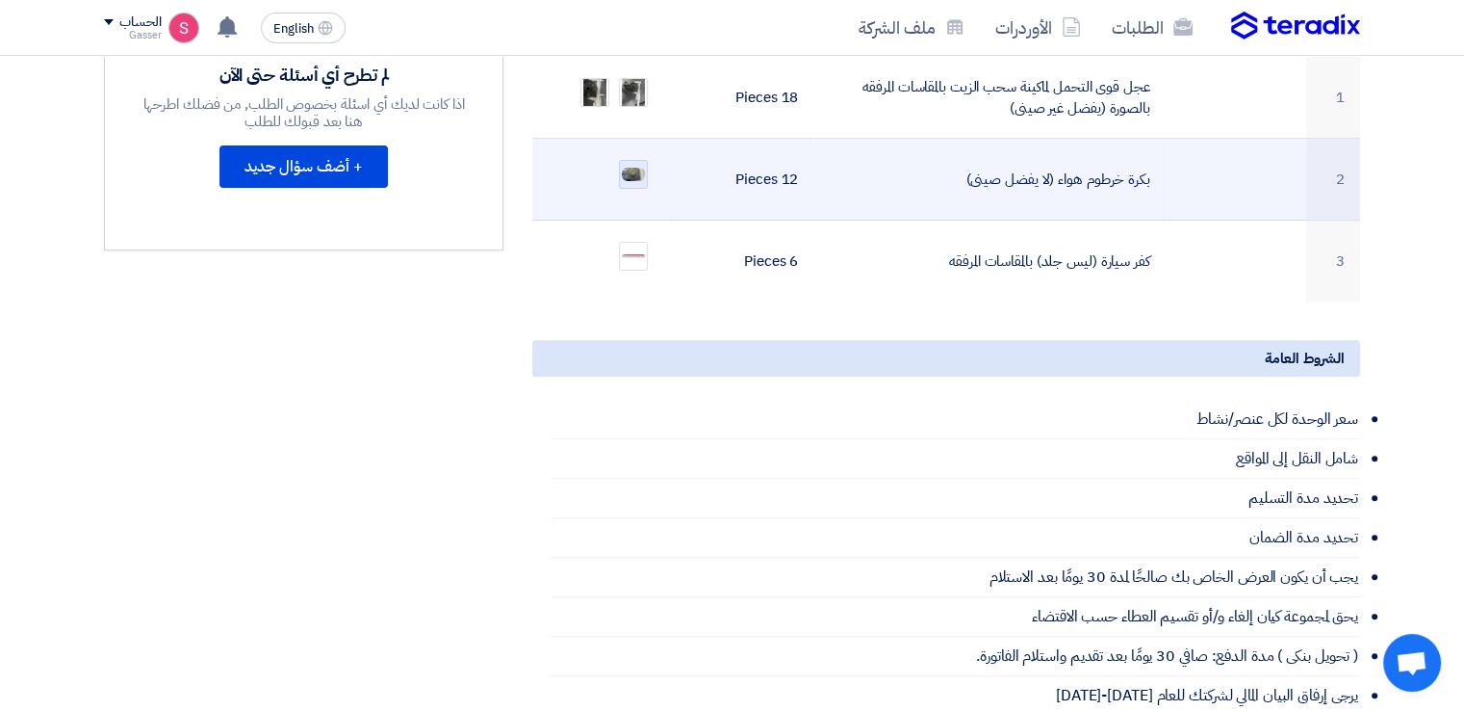
click at [636, 166] on img at bounding box center [633, 174] width 27 height 17
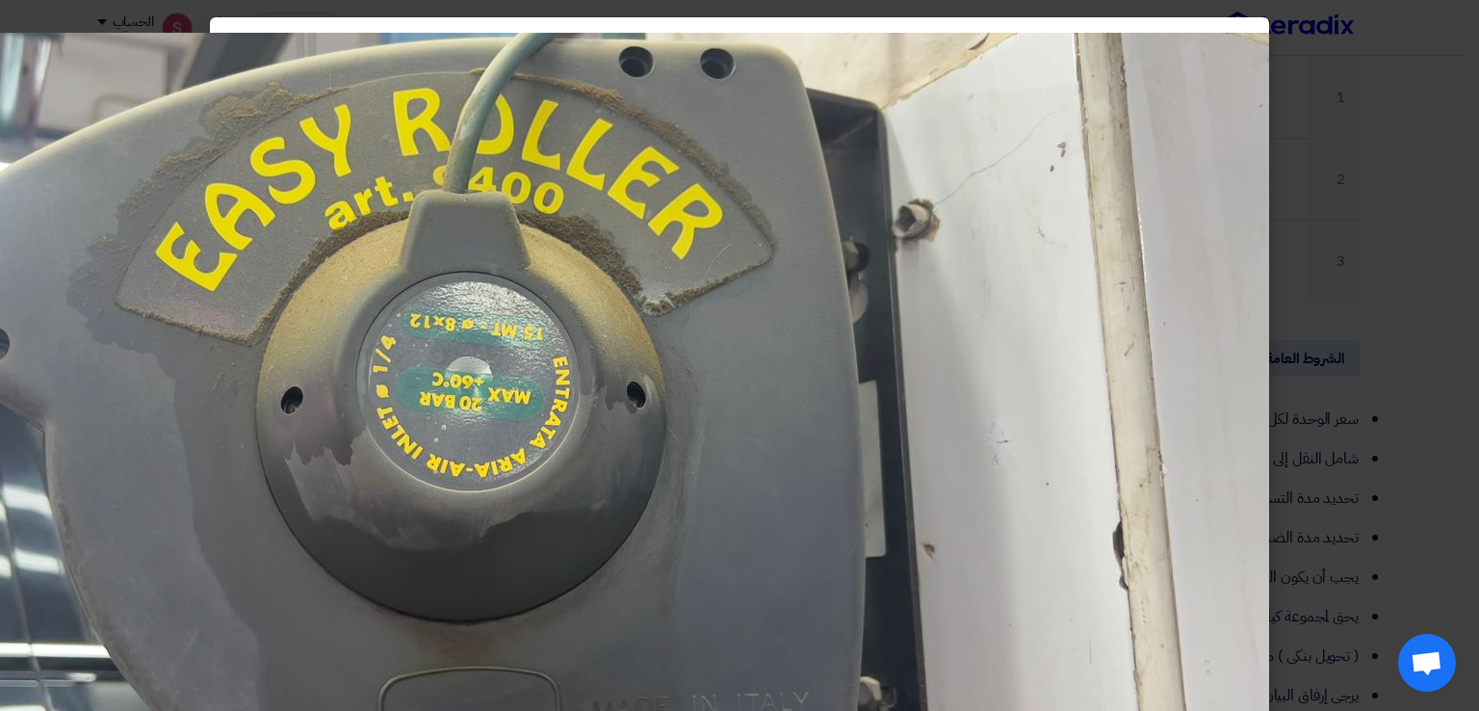
click at [1453, 103] on modal-container at bounding box center [739, 355] width 1479 height 711
